Goal: Communication & Community: Answer question/provide support

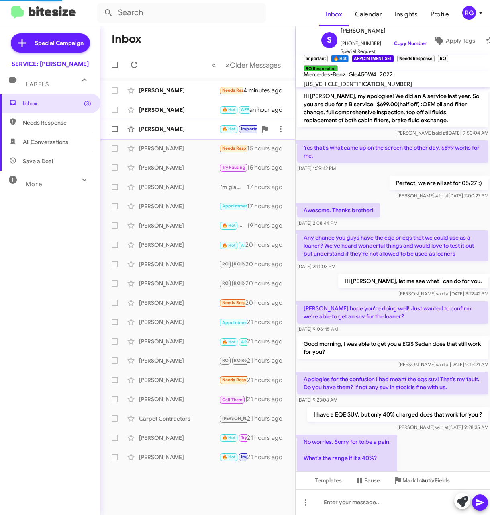
scroll to position [307, 0]
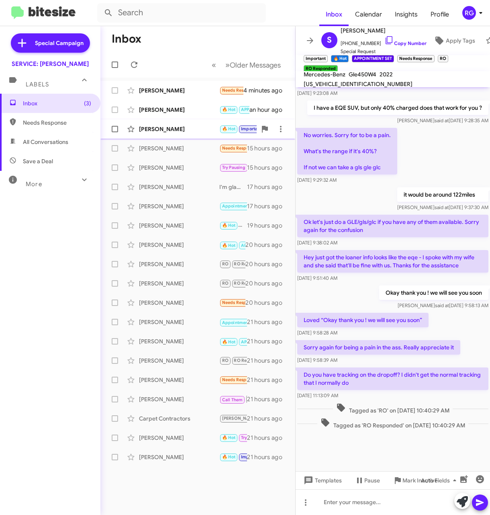
click at [201, 125] on div "[PERSON_NAME]" at bounding box center [179, 129] width 80 height 8
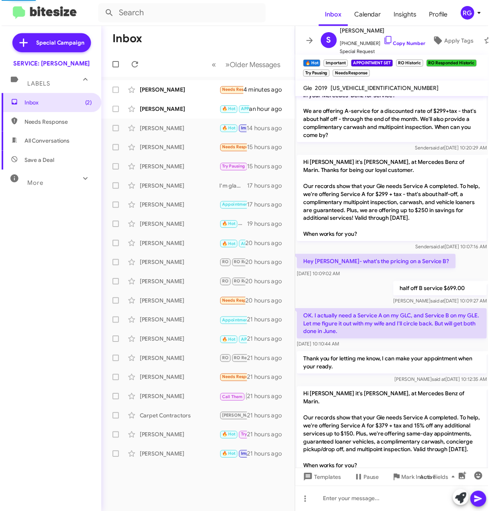
scroll to position [681, 0]
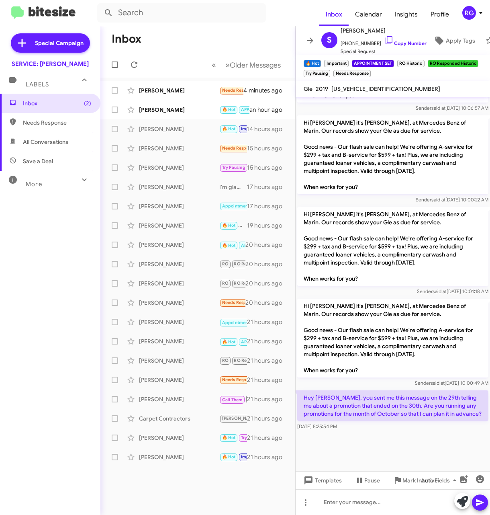
drag, startPoint x: 330, startPoint y: 392, endPoint x: 320, endPoint y: 419, distance: 28.5
drag, startPoint x: 320, startPoint y: 419, endPoint x: 372, endPoint y: 462, distance: 67.4
click at [378, 459] on div at bounding box center [393, 452] width 195 height 40
click at [361, 89] on span "[US_VEHICLE_IDENTIFICATION_NUMBER]" at bounding box center [386, 88] width 109 height 7
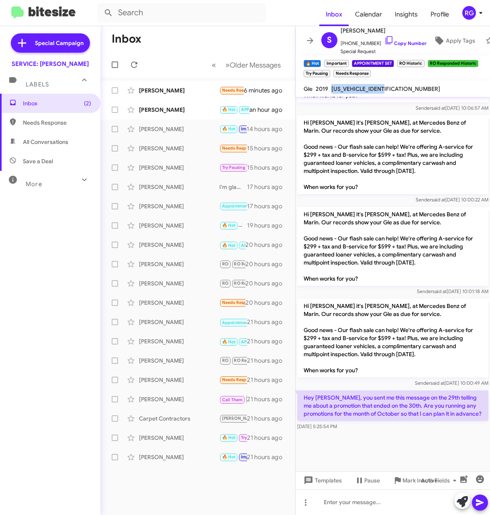
copy span "[US_VEHICLE_IDENTIFICATION_NUMBER]"
click at [337, 497] on div at bounding box center [393, 502] width 195 height 26
click at [346, 495] on div at bounding box center [393, 502] width 195 height 26
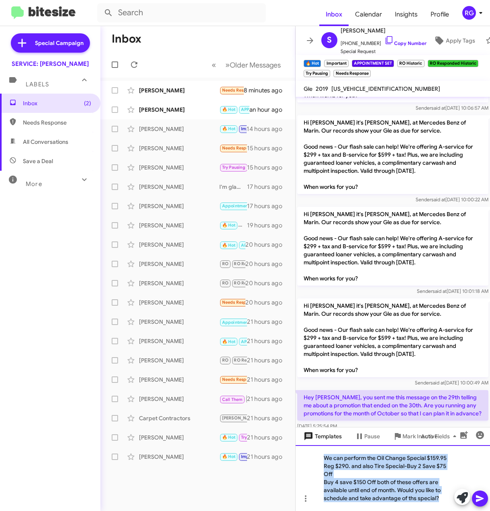
drag, startPoint x: 446, startPoint y: 503, endPoint x: 301, endPoint y: 440, distance: 158.5
click at [302, 439] on div "the 29th or [DATE]? [PERSON_NAME] said at [DATE] 11:29:03 AM [DATE]. Would like…" at bounding box center [393, 304] width 195 height 414
copy div "We can perform the Oil Change Special $159.95 Reg $290. and also Tire Special-…"
click at [424, 505] on div "We can perform the Oil Change Special $159.95 Reg $290. and also Tire Special-…" at bounding box center [393, 478] width 195 height 66
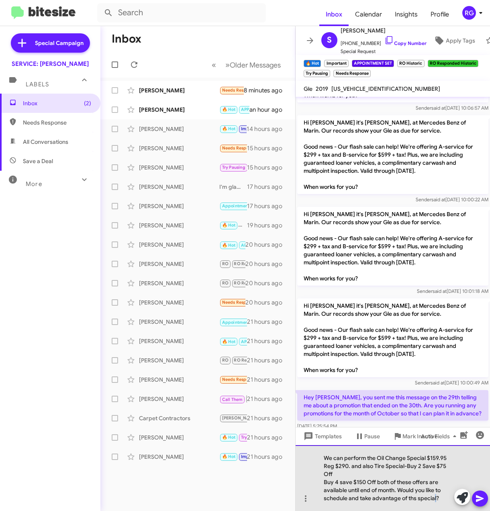
drag, startPoint x: 437, startPoint y: 500, endPoint x: 444, endPoint y: 500, distance: 6.4
click at [436, 500] on div "Buy 4 save $150 Off both of these offers are available until end of month. Woul…" at bounding box center [389, 490] width 130 height 24
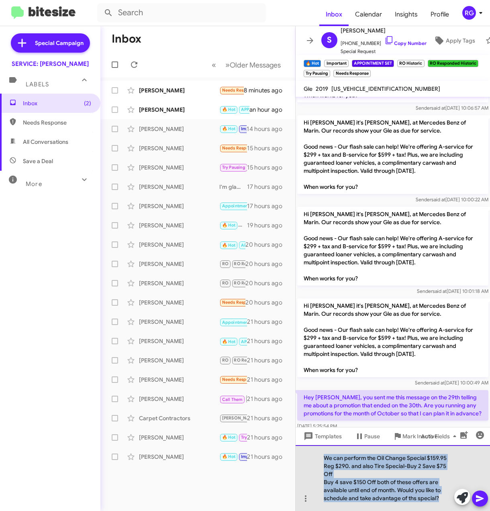
drag, startPoint x: 443, startPoint y: 500, endPoint x: 310, endPoint y: 450, distance: 141.9
click at [309, 450] on div "We can perform the Oil Change Special $159.95 Reg $290. and also Tire Special-…" at bounding box center [393, 478] width 195 height 66
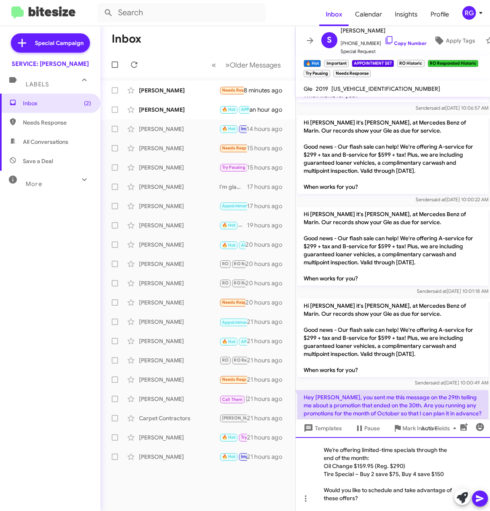
click at [359, 473] on div "Tire Special – Buy 2 save $75, Buy 4 save $150" at bounding box center [389, 474] width 130 height 8
click at [382, 503] on div "We’re offering limited-time specials through the end of the month: Oil Change $…" at bounding box center [393, 474] width 195 height 74
click at [484, 500] on icon at bounding box center [481, 499] width 10 height 10
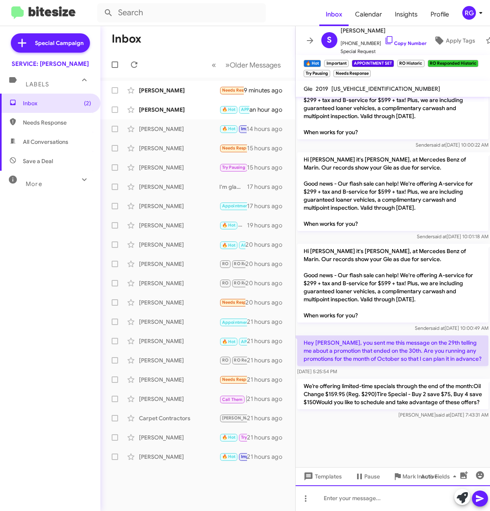
scroll to position [988, 0]
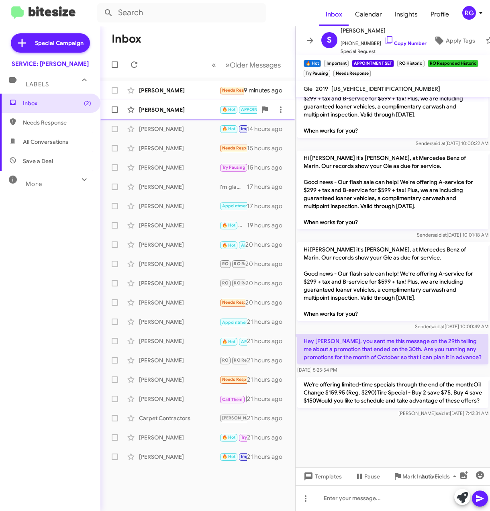
click at [164, 109] on div "[PERSON_NAME]" at bounding box center [179, 110] width 80 height 8
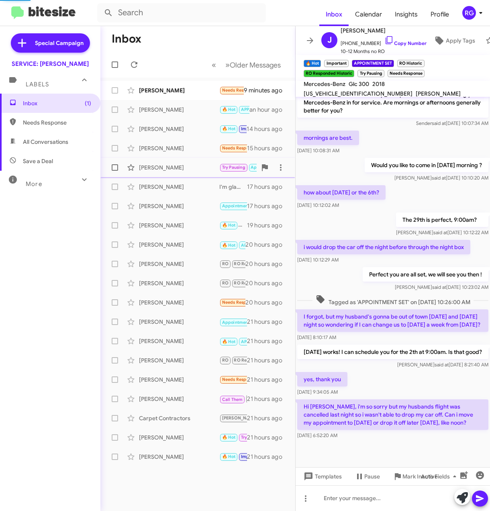
scroll to position [126, 0]
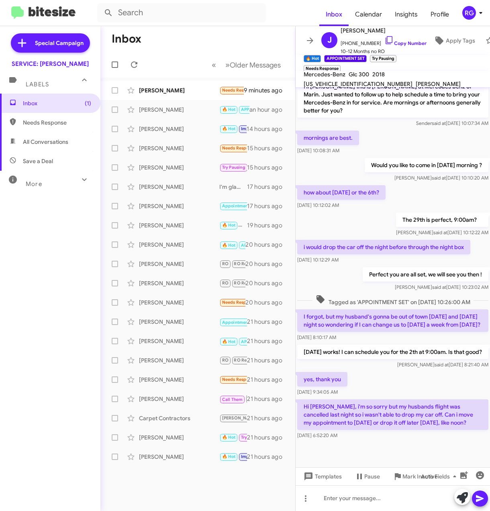
click at [407, 80] on span "[US_VEHICLE_IDENTIFICATION_NUMBER]" at bounding box center [358, 83] width 109 height 7
copy span "[US_VEHICLE_IDENTIFICATION_NUMBER]"
click at [454, 422] on p "Hi [PERSON_NAME], i'm so sorry but my husbands flight was cancelled last night …" at bounding box center [392, 415] width 191 height 31
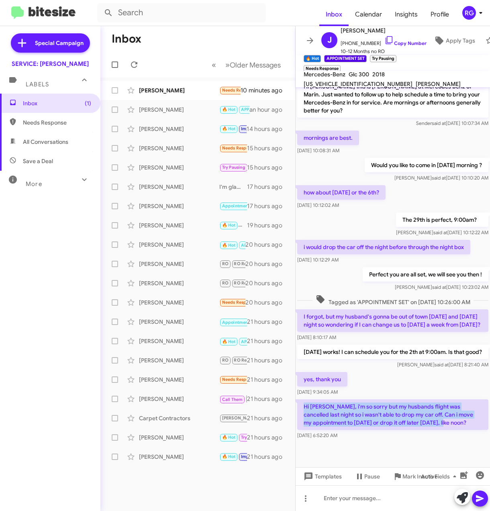
drag, startPoint x: 356, startPoint y: 391, endPoint x: 301, endPoint y: 408, distance: 57.7
click at [301, 408] on p "Hi [PERSON_NAME], i'm so sorry but my husbands flight was cancelled last night …" at bounding box center [392, 415] width 191 height 31
copy p "Hi [PERSON_NAME], i'm so sorry but my husbands flight was cancelled last night …"
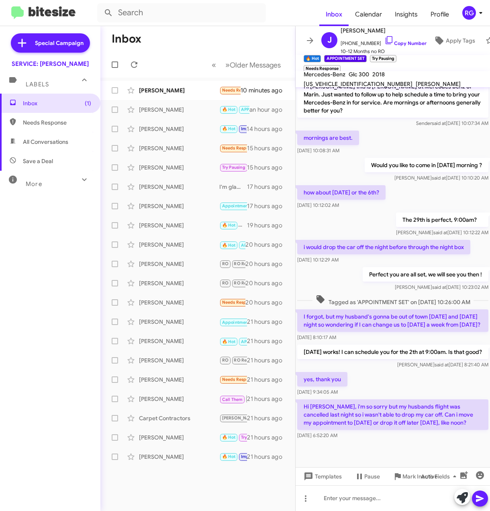
click at [399, 397] on div "yes, thank you [DATE] 9:34:05 AM" at bounding box center [393, 384] width 195 height 27
click at [413, 80] on span "[US_VEHICLE_IDENTIFICATION_NUMBER]" at bounding box center [358, 83] width 109 height 7
copy span "[US_VEHICLE_IDENTIFICATION_NUMBER]"
click at [458, 499] on icon at bounding box center [462, 497] width 11 height 11
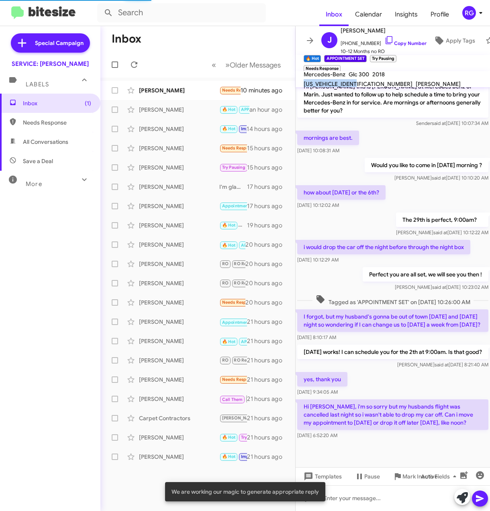
scroll to position [135, 0]
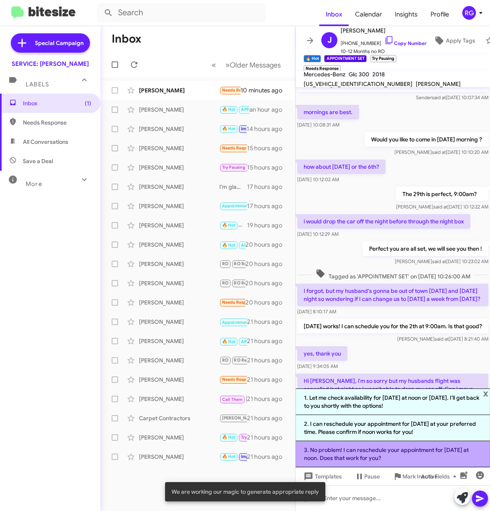
click at [404, 457] on li "3. No problem! I can reschedule your appointment for [DATE] at noon. Does that …" at bounding box center [393, 454] width 195 height 26
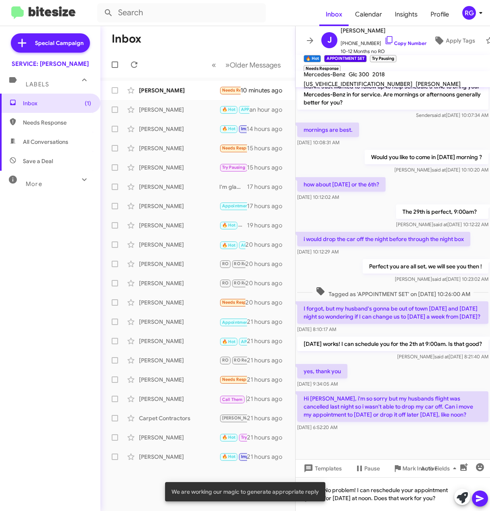
scroll to position [134, 0]
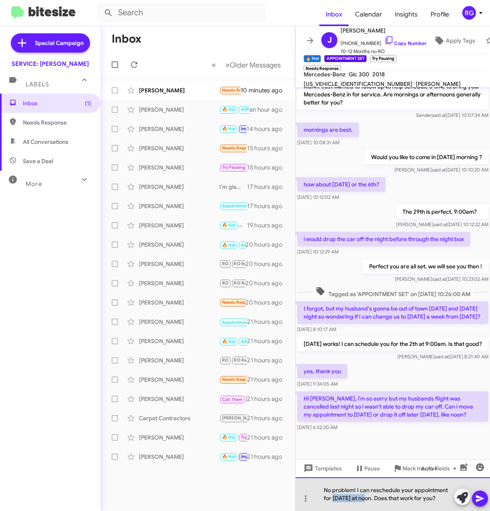
drag, startPoint x: 367, startPoint y: 497, endPoint x: 334, endPoint y: 498, distance: 33.0
click at [334, 498] on div "No problem! I can reschedule your appointment for [DATE] at noon. Does that wor…" at bounding box center [393, 495] width 195 height 34
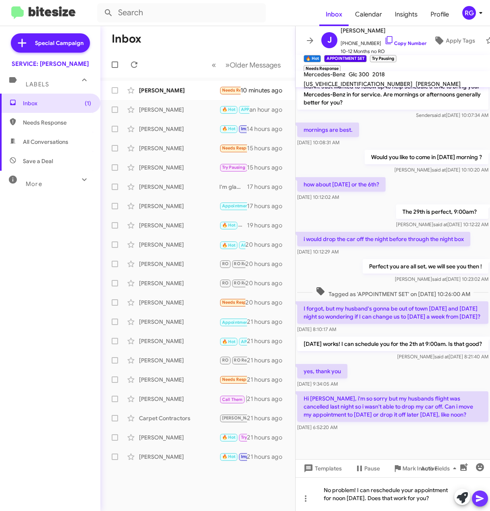
drag, startPoint x: 483, startPoint y: 497, endPoint x: 480, endPoint y: 491, distance: 6.7
click at [483, 497] on icon at bounding box center [481, 499] width 10 height 10
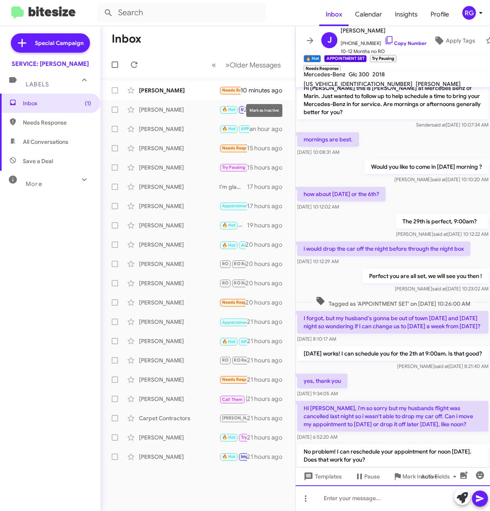
scroll to position [163, 0]
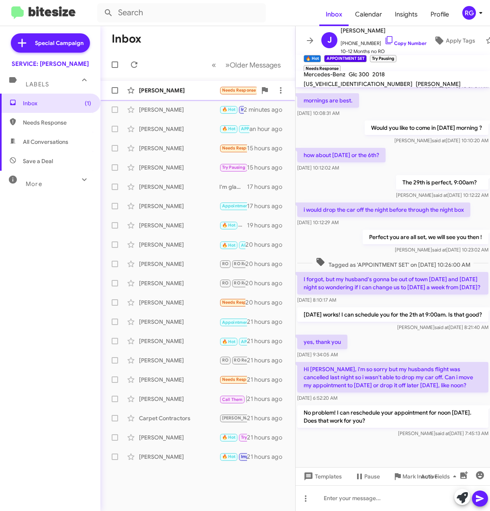
click at [216, 91] on div "[PERSON_NAME]" at bounding box center [179, 90] width 80 height 8
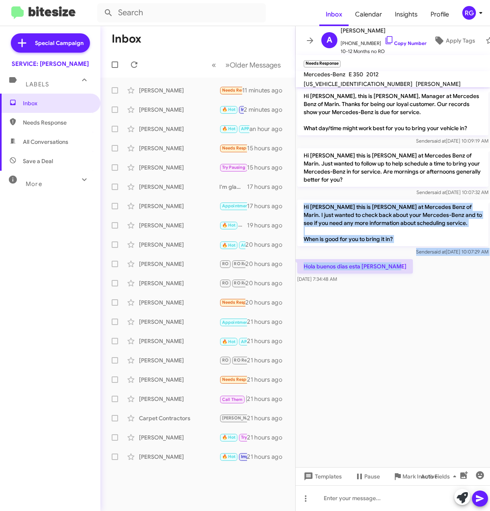
click at [383, 265] on p "Hola buenos dias esta [PERSON_NAME]" at bounding box center [355, 266] width 116 height 14
drag, startPoint x: 391, startPoint y: 265, endPoint x: 303, endPoint y: 201, distance: 108.2
click at [303, 201] on div "Hi [PERSON_NAME], this is [PERSON_NAME], Manager at Mercedes Benz of Marin. Tha…" at bounding box center [393, 186] width 195 height 198
copy div "Hi [PERSON_NAME] this is [PERSON_NAME] at Mercedes Benz of Marin. I just wanted…"
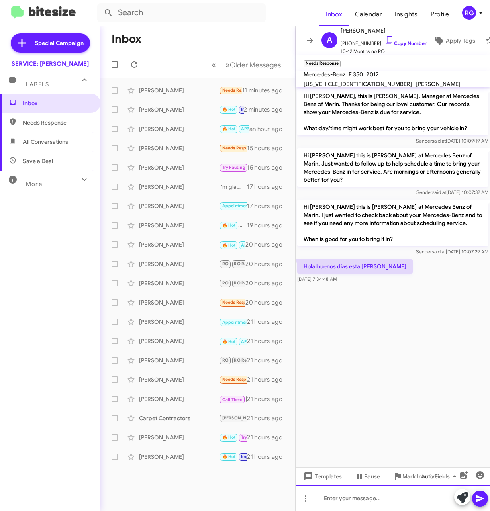
click at [343, 496] on div at bounding box center [393, 499] width 195 height 26
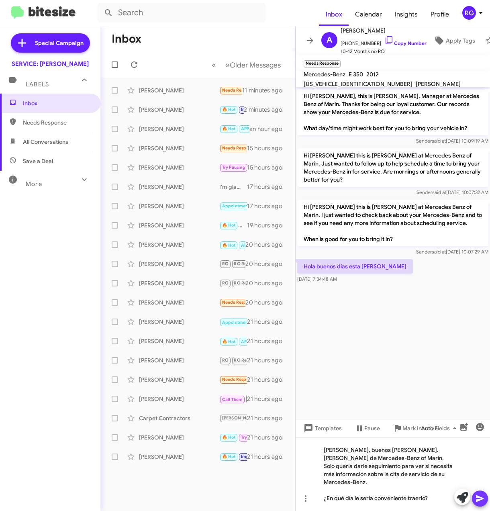
click at [482, 498] on icon at bounding box center [480, 499] width 8 height 7
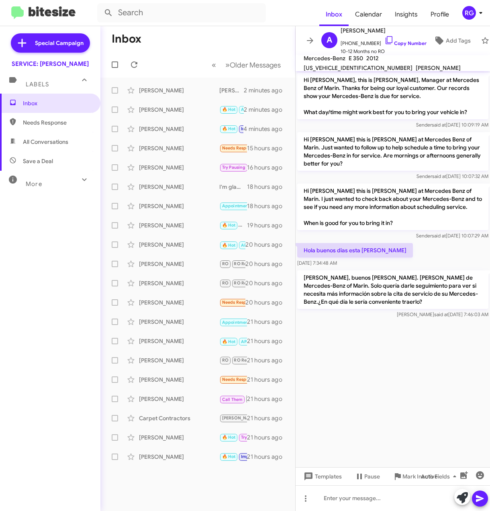
drag, startPoint x: 162, startPoint y: 63, endPoint x: 244, endPoint y: 35, distance: 86.7
click at [244, 34] on mat-toolbar-row "Inbox" at bounding box center [198, 39] width 195 height 26
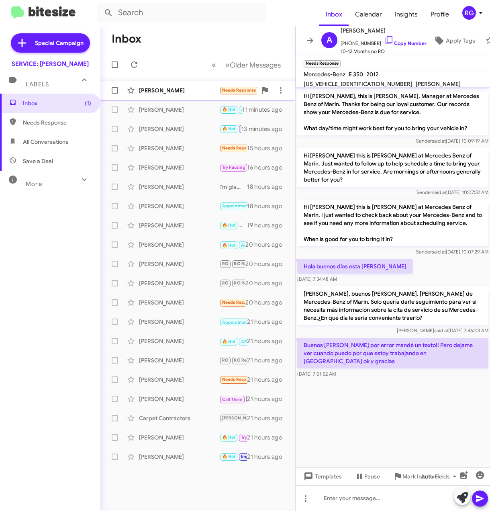
click at [174, 88] on div "[PERSON_NAME]" at bounding box center [179, 90] width 80 height 8
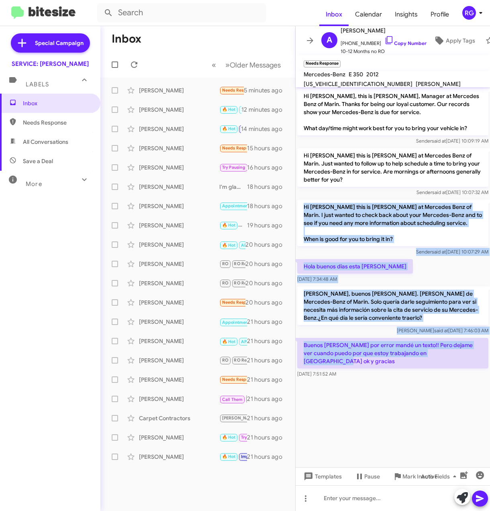
drag, startPoint x: 469, startPoint y: 354, endPoint x: 303, endPoint y: 204, distance: 223.4
click at [303, 204] on div "Hi Arturo, this is Omar Ibrahimi, Manager at Mercedes Benz of Marin. Thanks for…" at bounding box center [393, 233] width 195 height 293
copy div "Hi Arturo this is Omar Ibrahimi at Mercedes Benz of Marin. I just wanted to che…"
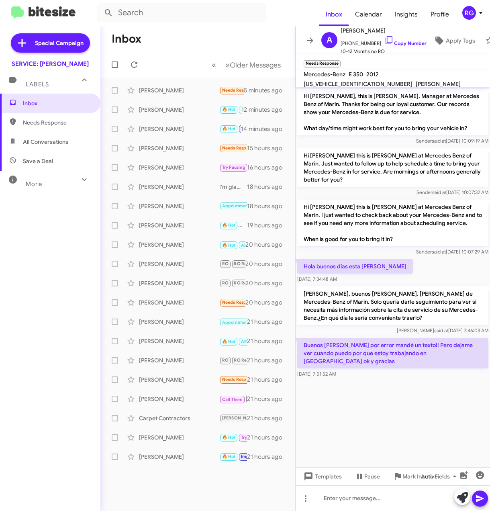
click at [465, 384] on div at bounding box center [393, 386] width 195 height 12
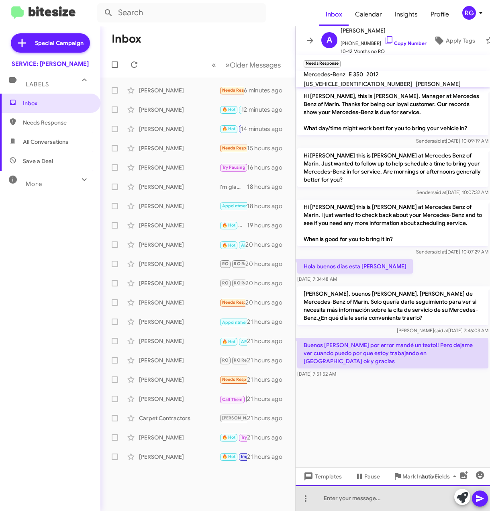
click at [330, 498] on div at bounding box center [393, 499] width 195 height 26
paste div
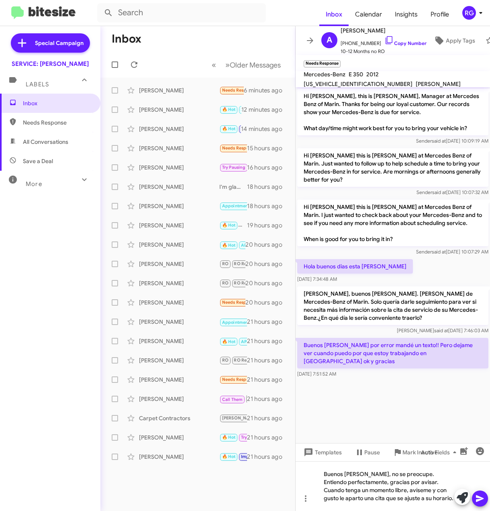
click at [476, 498] on icon at bounding box center [481, 499] width 10 height 10
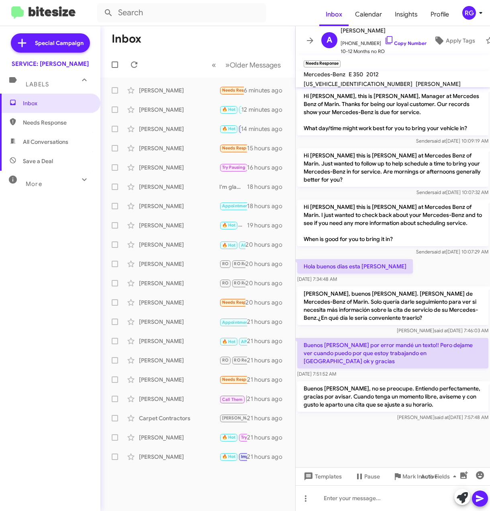
click at [462, 400] on p "Buenos días Arturo, no se preocupe. Entiendo perfectamente, gracias por avisar.…" at bounding box center [392, 397] width 191 height 31
click at [433, 394] on p "Buenos días Arturo, no se preocupe. Entiendo perfectamente, gracias por avisar.…" at bounding box center [392, 397] width 191 height 31
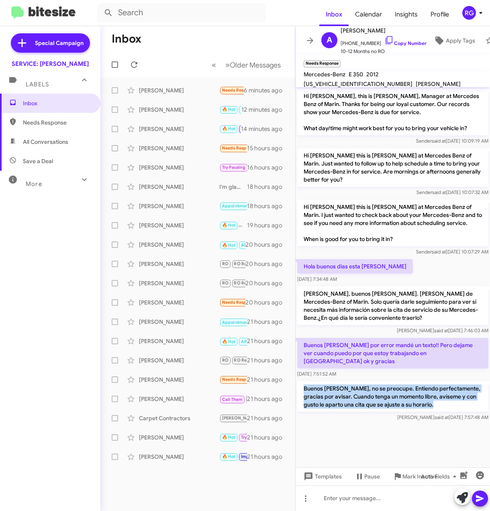
click at [433, 394] on p "Buenos días Arturo, no se preocupe. Entiendo perfectamente, gracias por avisar.…" at bounding box center [392, 397] width 191 height 31
copy p "Buenos días Arturo, no se preocupe. Entiendo perfectamente, gracias por avisar.…"
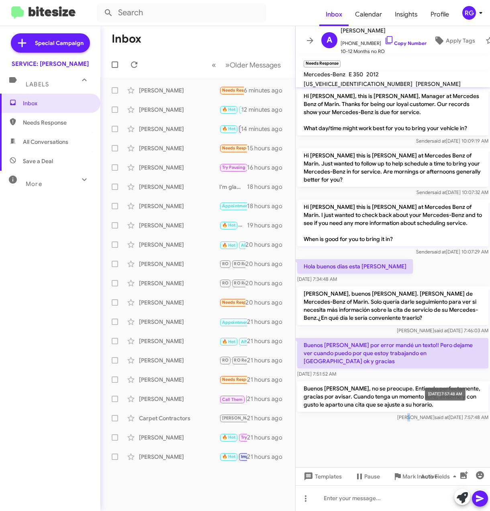
drag, startPoint x: 420, startPoint y: 410, endPoint x: 423, endPoint y: 404, distance: 6.3
click at [423, 404] on body "Inbox Calendar Insights Profile RG Special Campaign SERVICE: Mercedes Marin Lab…" at bounding box center [245, 255] width 490 height 511
drag, startPoint x: 472, startPoint y: 279, endPoint x: 465, endPoint y: 282, distance: 7.6
click at [472, 279] on div "Hola buenos dias esta es la carta Oct 2, 2025, 7:34:48 AM" at bounding box center [393, 271] width 195 height 27
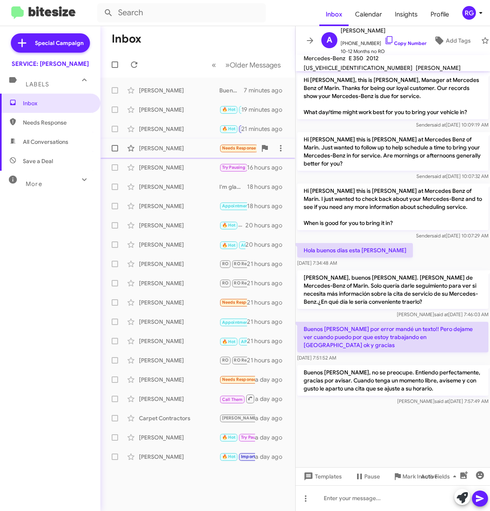
click at [213, 153] on div "Jessica Fullerton Needs Response Thanks for letting me know but the car has har…" at bounding box center [198, 148] width 182 height 16
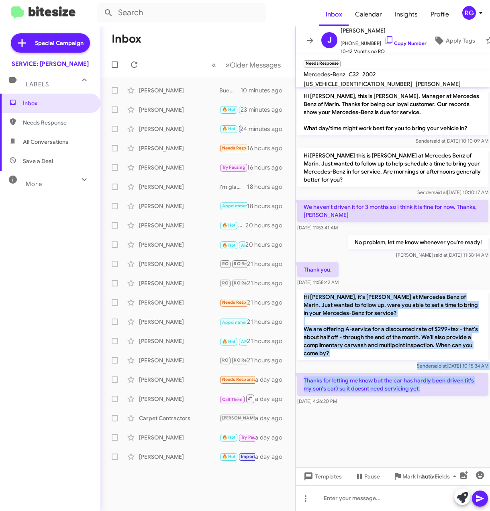
drag, startPoint x: 430, startPoint y: 392, endPoint x: 298, endPoint y: 297, distance: 163.2
click at [298, 297] on div "Hi Jessica, this is Omar Ibrahimi, Manager at Mercedes Benz of Marin. Thanks fo…" at bounding box center [393, 247] width 195 height 320
copy div "Hi Jessica, it's Omar Ibrahimi at Mercedes Benz of Marin. Just wanted to follow…"
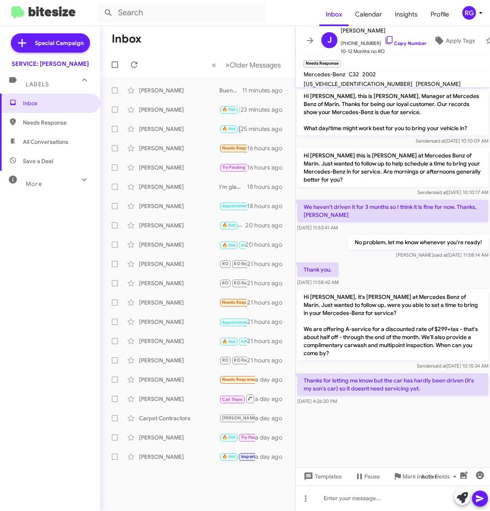
click at [367, 437] on cdk-virtual-scroll-viewport "Hi Jessica, this is Omar Ibrahimi, Manager at Mercedes Benz of Marin. Thanks fo…" at bounding box center [393, 277] width 195 height 380
click at [373, 496] on div at bounding box center [393, 499] width 195 height 26
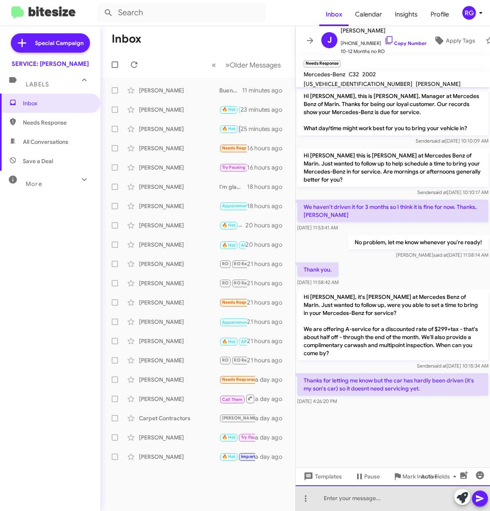
paste div
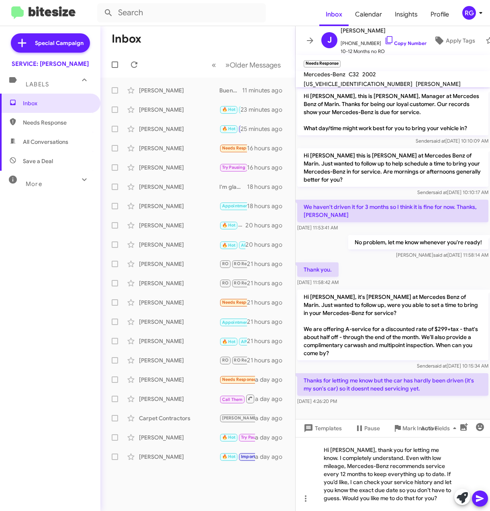
click at [396, 80] on span "WDBRF65J82F264575" at bounding box center [358, 83] width 109 height 7
copy span "WDBRF65J82F264575"
click at [434, 501] on div "Hi Jessica, thank you for letting me know. I completely understand. Even with l…" at bounding box center [393, 474] width 195 height 74
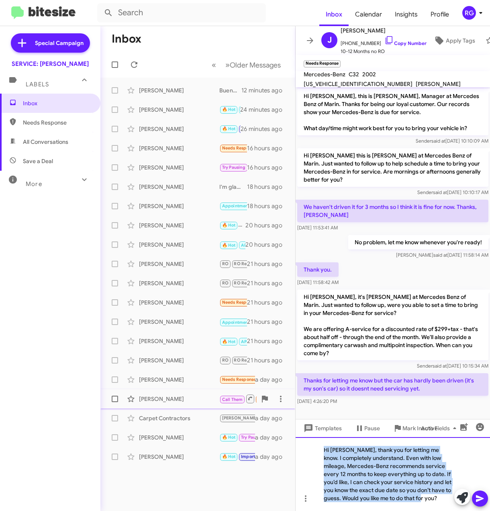
drag, startPoint x: 439, startPoint y: 502, endPoint x: 220, endPoint y: 406, distance: 239.2
click at [224, 407] on div "Inbox « Previous » Next Older Messages Arturo Bueno Buenos días Arturo, no se p…" at bounding box center [296, 268] width 390 height 485
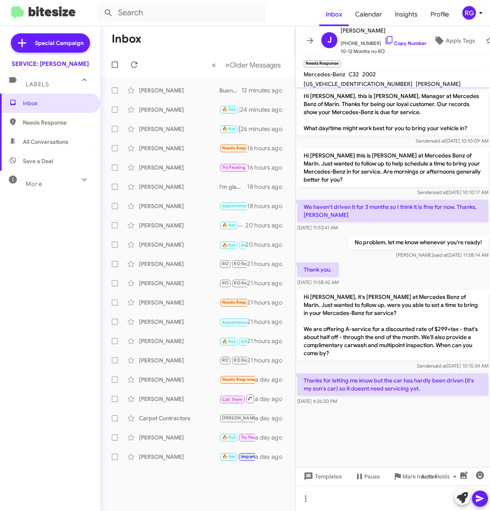
click at [50, 334] on div "Inbox Needs Response All Conversations Save a Deal More Important 🔥 Hot Appoint…" at bounding box center [50, 247] width 101 height 307
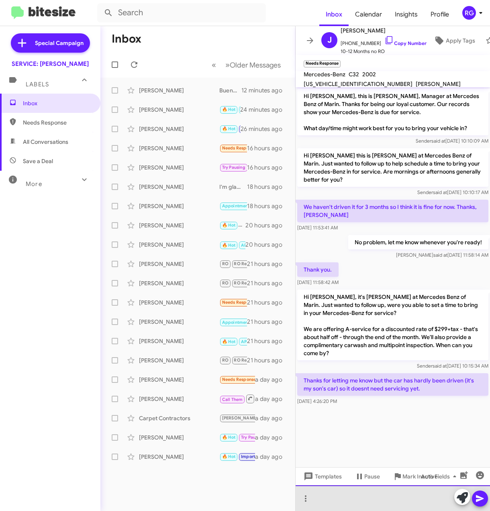
drag, startPoint x: 333, startPoint y: 502, endPoint x: 354, endPoint y: 511, distance: 22.3
click at [333, 502] on div at bounding box center [393, 499] width 195 height 26
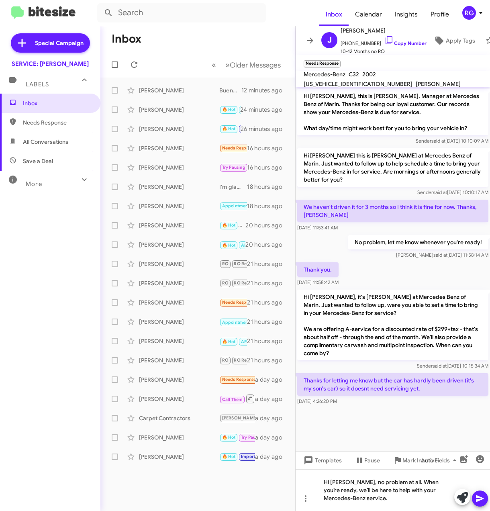
click at [482, 498] on icon at bounding box center [480, 499] width 8 height 7
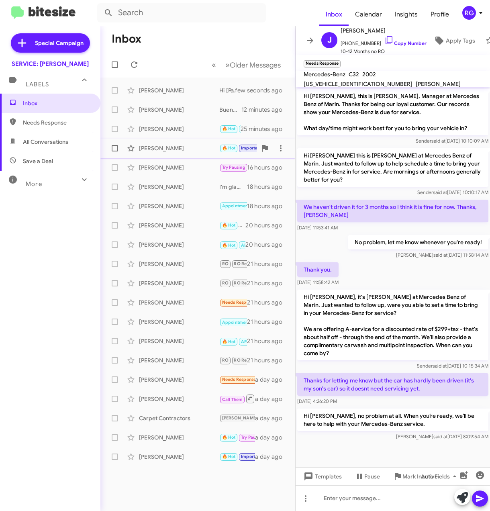
click at [207, 147] on div "[PERSON_NAME]" at bounding box center [179, 148] width 80 height 8
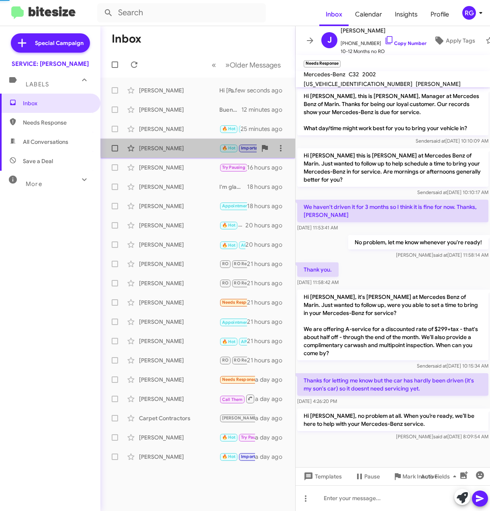
scroll to position [708, 0]
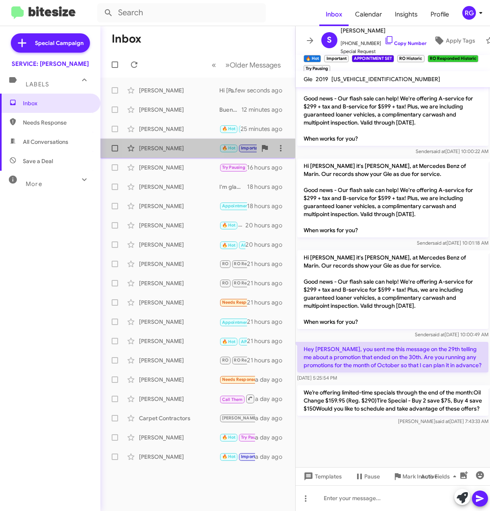
click at [158, 148] on div "[PERSON_NAME]" at bounding box center [179, 148] width 80 height 8
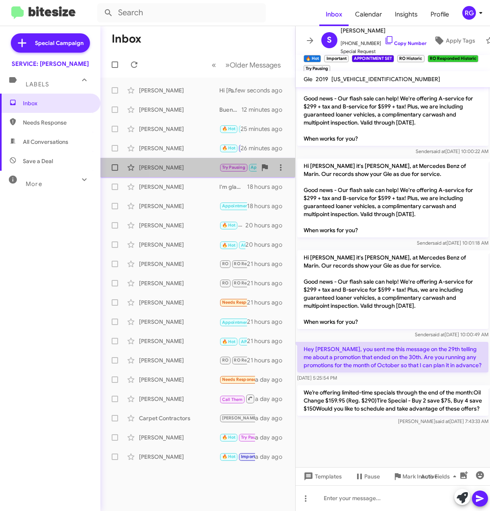
click at [172, 166] on div "[PERSON_NAME]" at bounding box center [179, 168] width 80 height 8
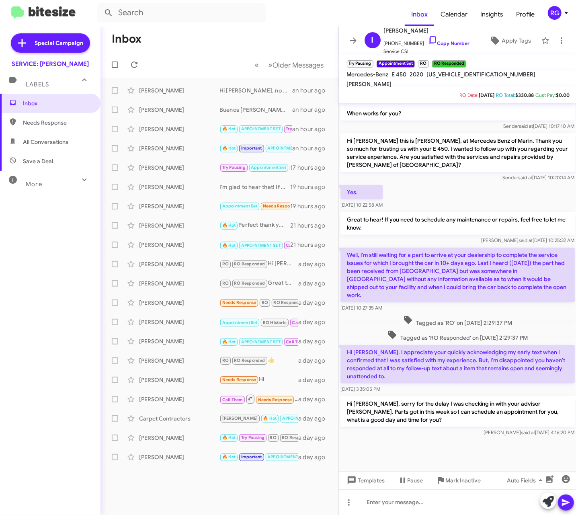
scroll to position [372, 0]
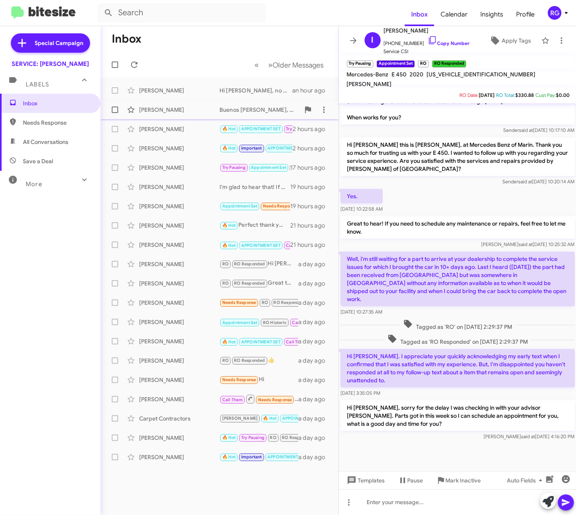
click at [191, 108] on div "[PERSON_NAME]" at bounding box center [179, 110] width 80 height 8
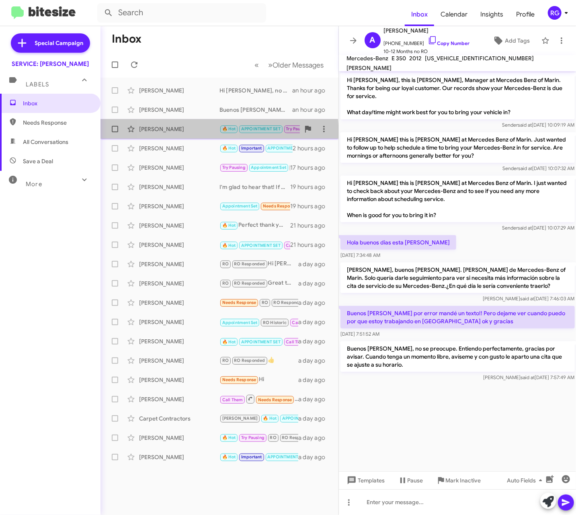
drag, startPoint x: 187, startPoint y: 134, endPoint x: 175, endPoint y: 137, distance: 11.6
click at [188, 135] on div "Jennifer Johnson 🔥 Hot APPOINTMENT SET Try Pausing No problem! I can reschedule…" at bounding box center [219, 129] width 225 height 16
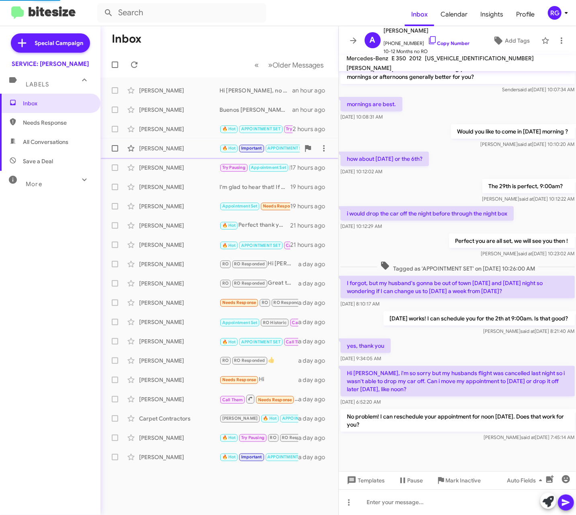
click at [174, 157] on span "Scott Drexel 🔥 Hot Important APPOINTMENT SET RO Historic RO Responded Historic …" at bounding box center [220, 148] width 238 height 19
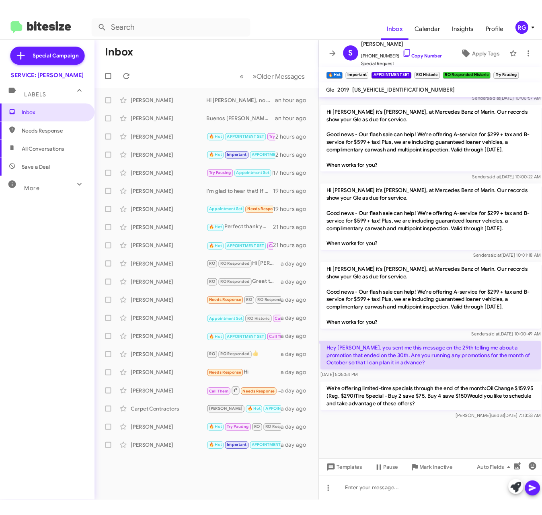
scroll to position [600, 0]
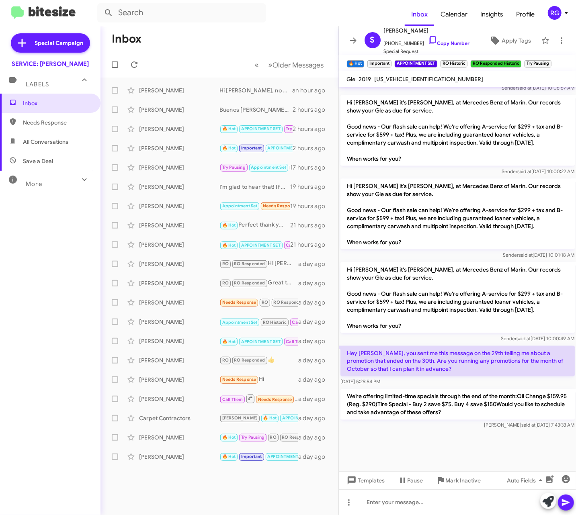
click at [356, 20] on form at bounding box center [251, 12] width 308 height 19
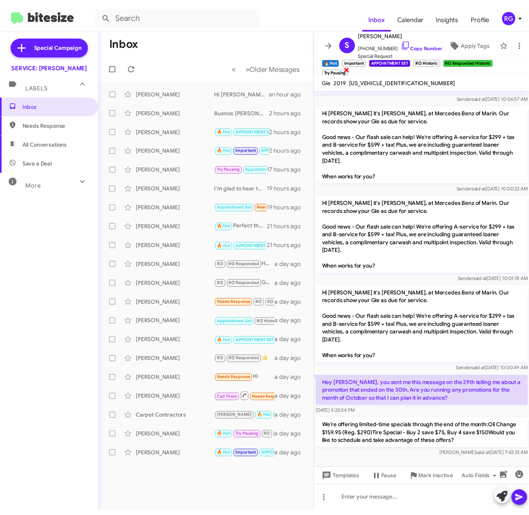
scroll to position [648, 0]
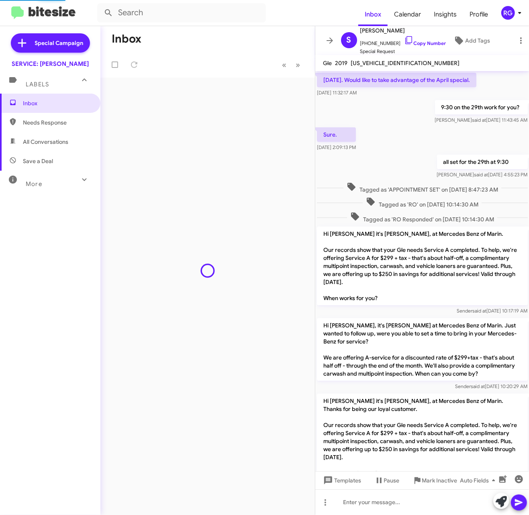
scroll to position [656, 0]
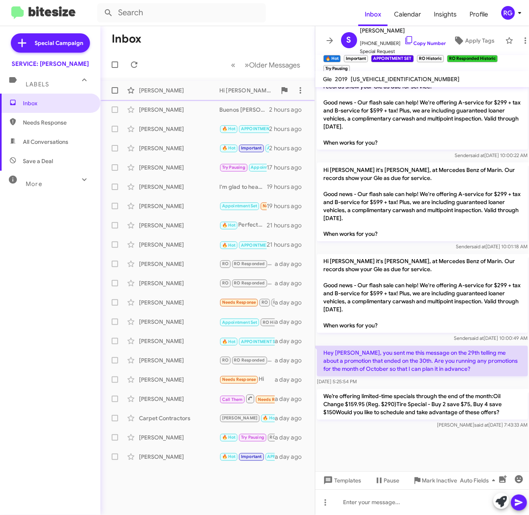
click at [231, 99] on span "Jessica Fullerton Hi Jessica, no problem at all. When you’re ready, we’ll be he…" at bounding box center [208, 90] width 215 height 19
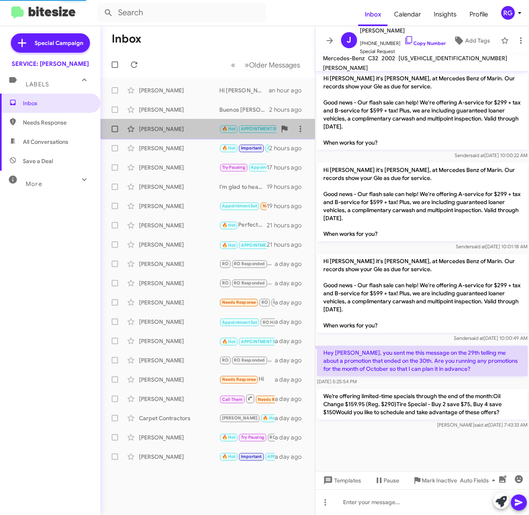
click at [212, 125] on div "[PERSON_NAME]" at bounding box center [179, 129] width 80 height 8
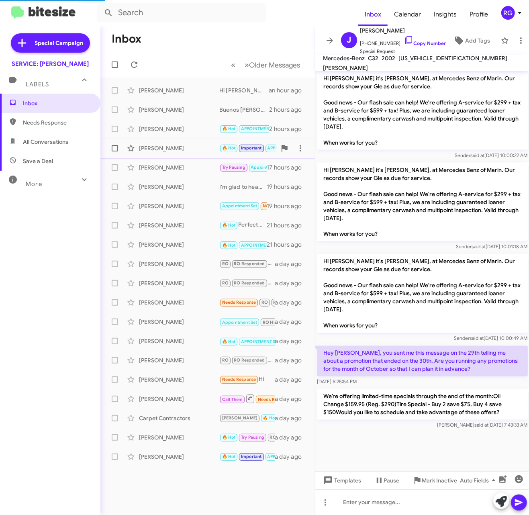
scroll to position [126, 0]
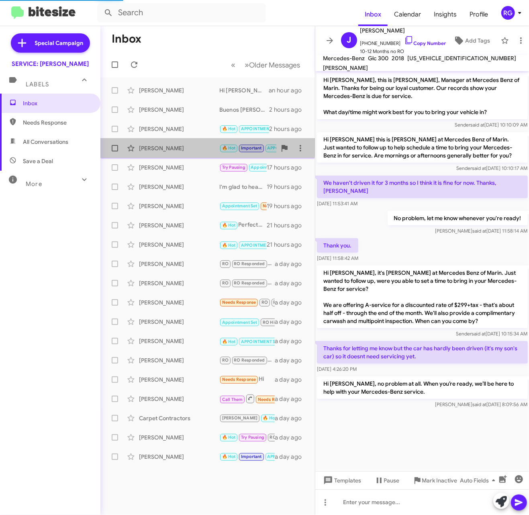
click at [198, 147] on div "[PERSON_NAME]" at bounding box center [179, 148] width 80 height 8
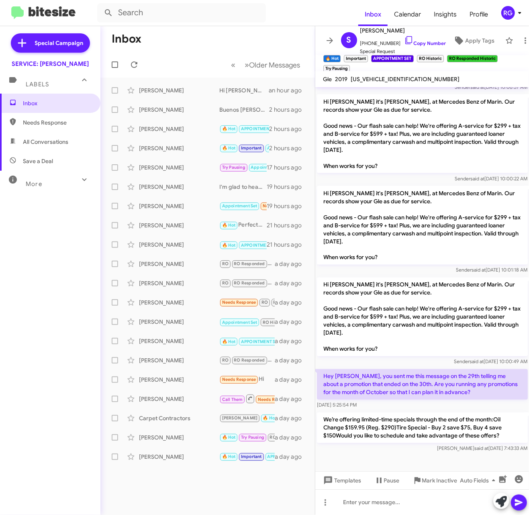
scroll to position [672, 0]
